Goal: Task Accomplishment & Management: Use online tool/utility

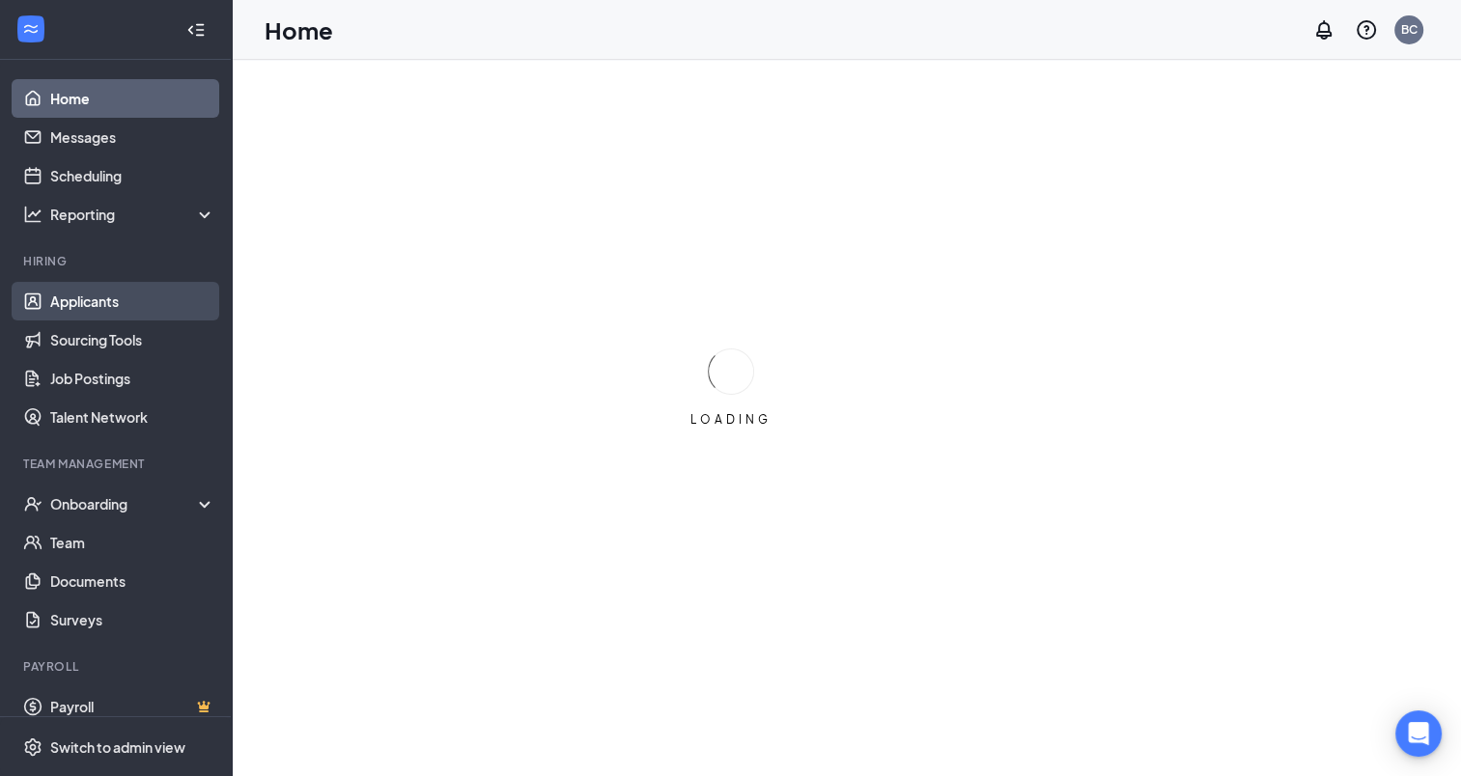
click at [104, 300] on link "Applicants" at bounding box center [132, 301] width 165 height 39
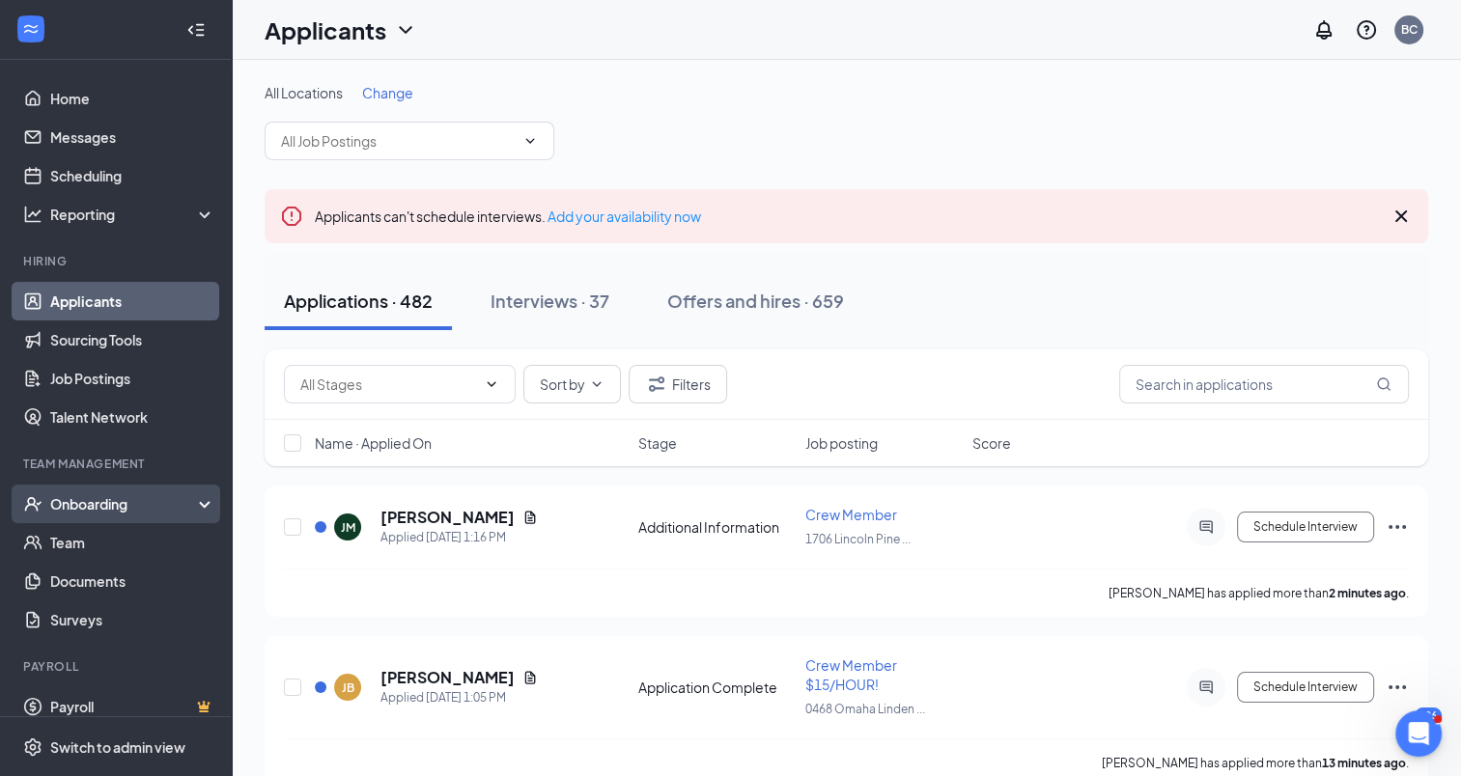
click at [155, 510] on div "Onboarding" at bounding box center [124, 503] width 149 height 19
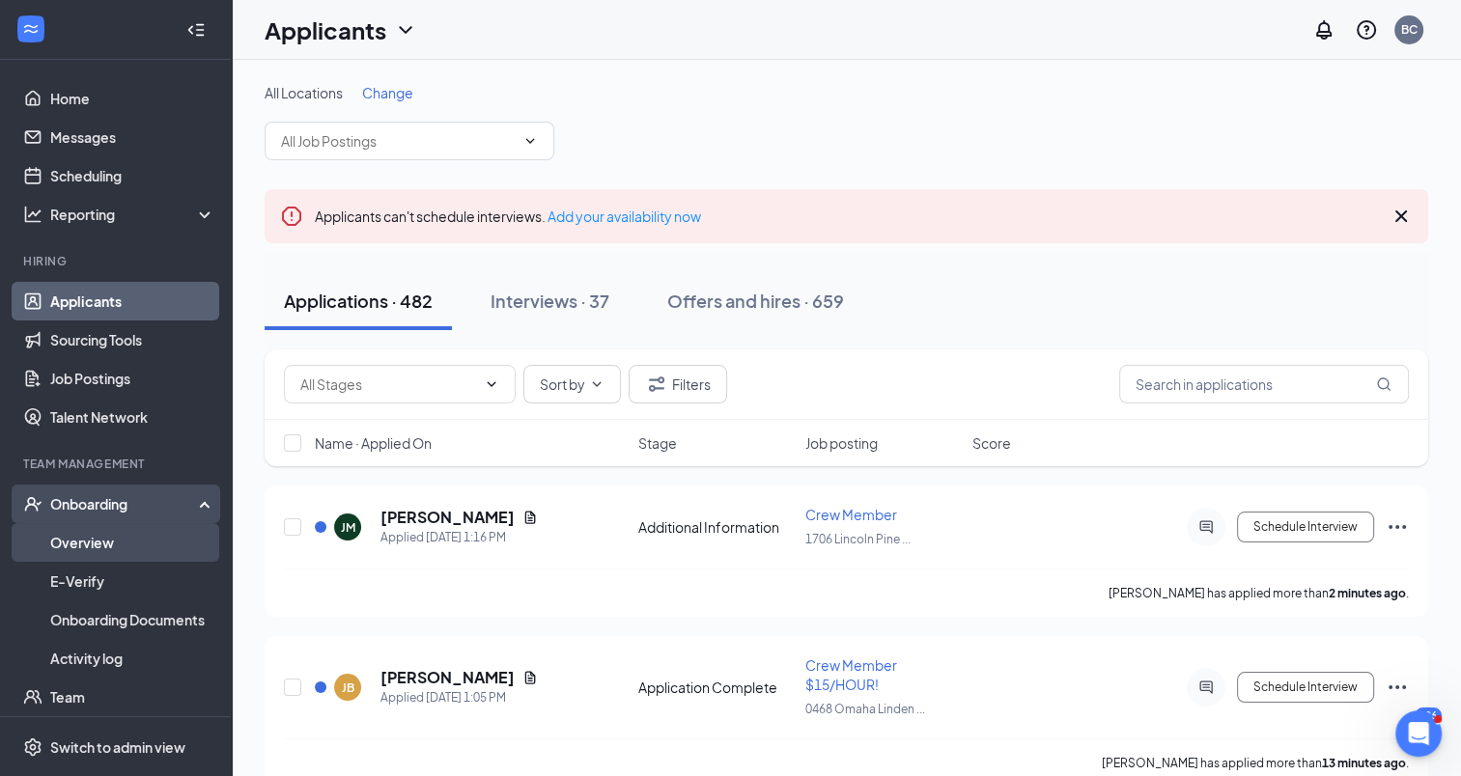
click at [103, 547] on link "Overview" at bounding box center [132, 542] width 165 height 39
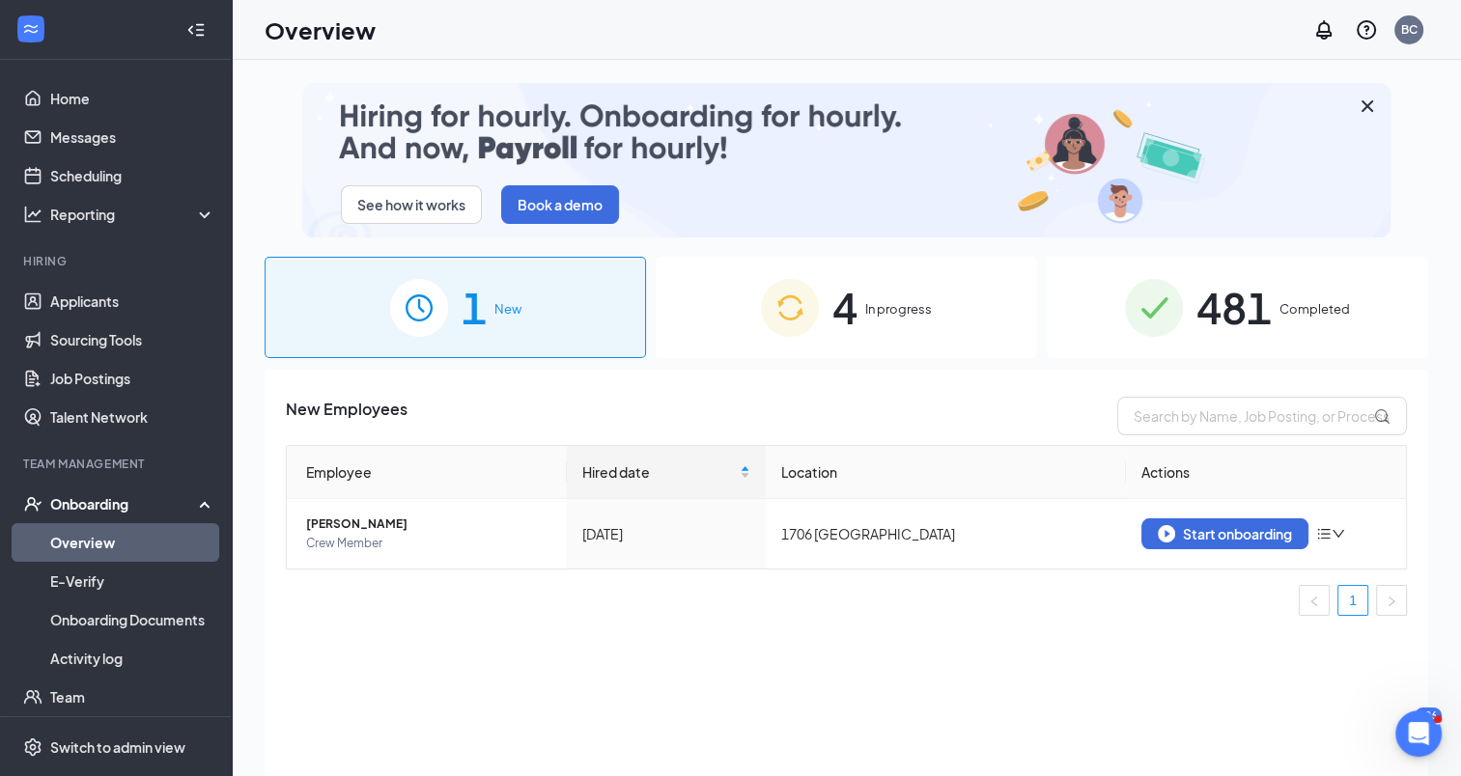
click at [884, 308] on span "In progress" at bounding box center [898, 308] width 67 height 19
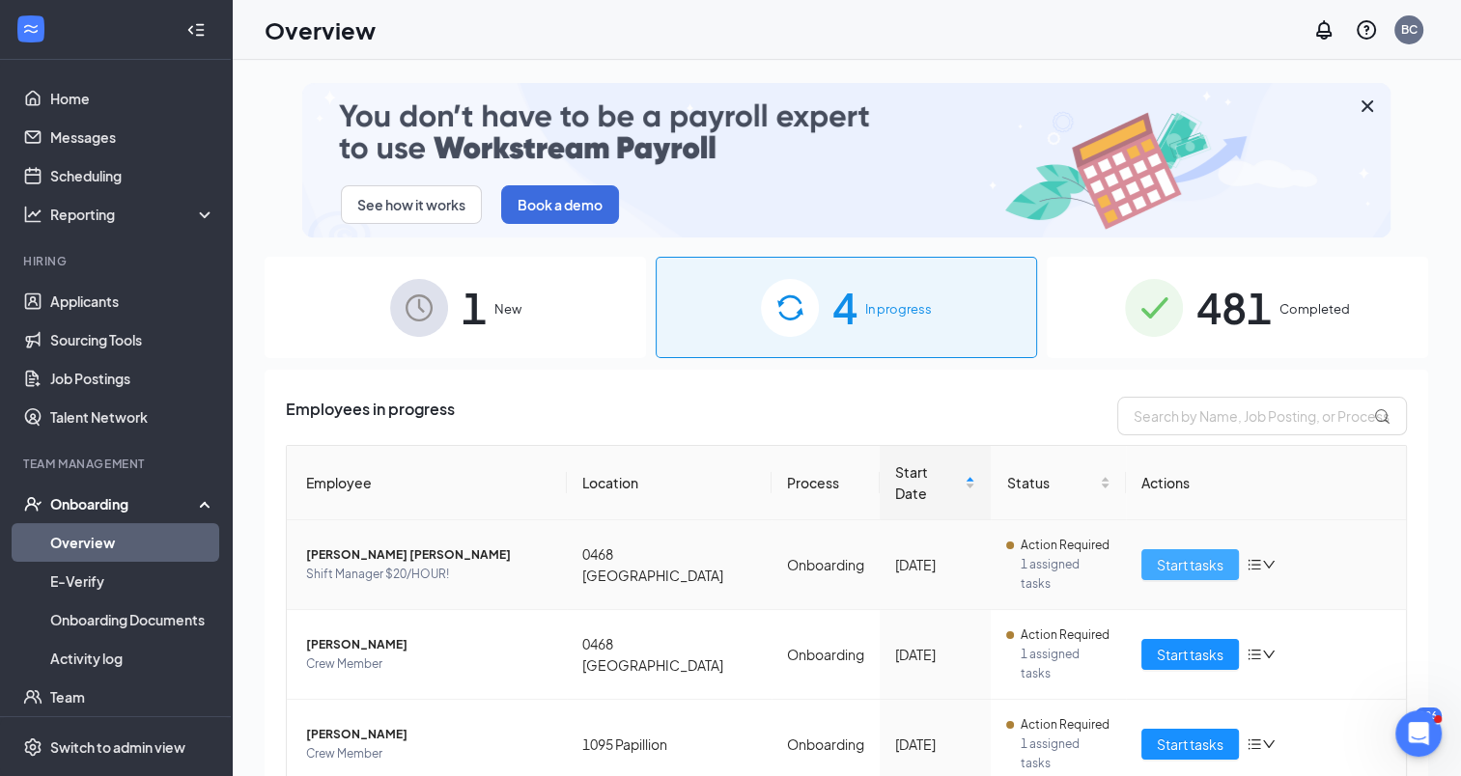
click at [1190, 572] on span "Start tasks" at bounding box center [1190, 564] width 67 height 21
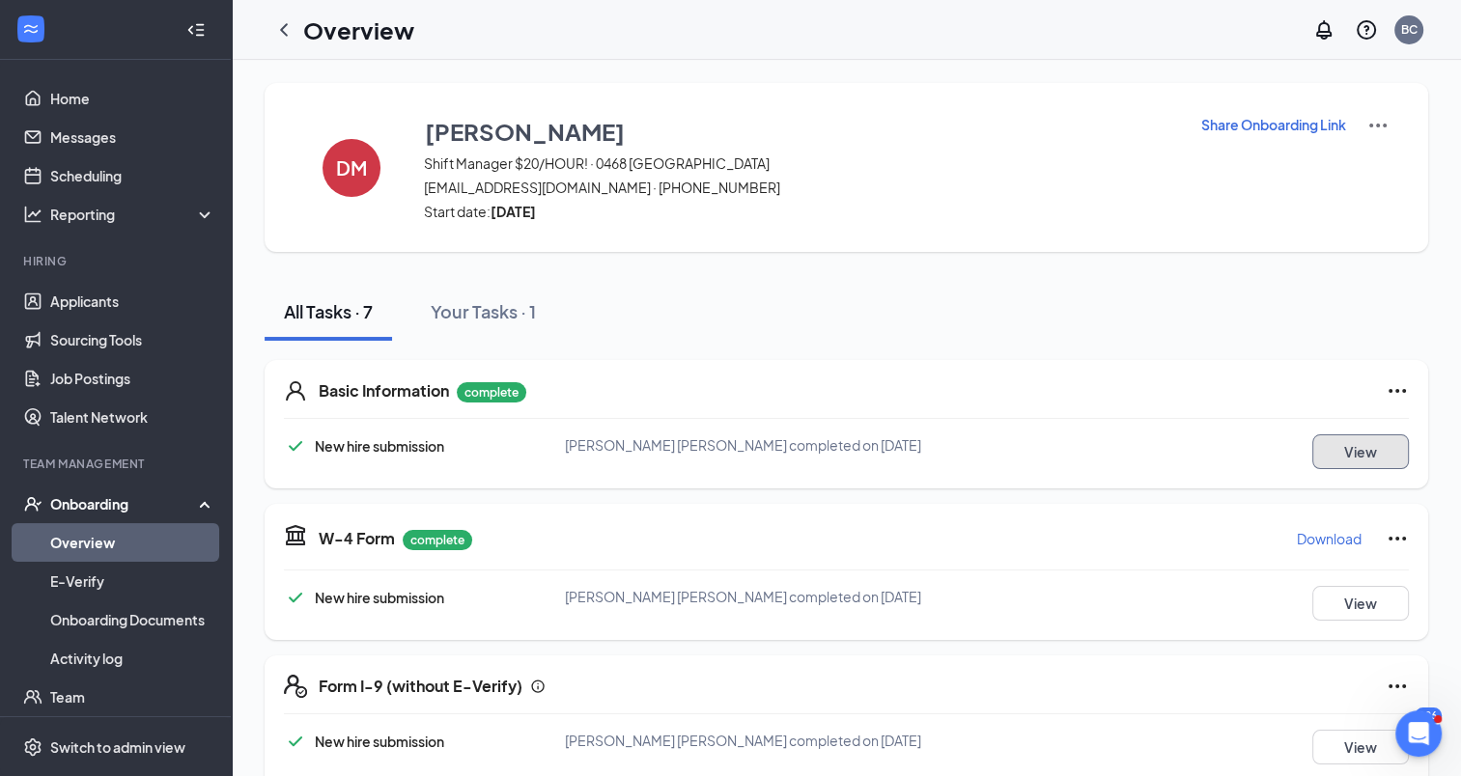
click at [1367, 449] on button "View" at bounding box center [1360, 452] width 97 height 35
